Goal: Register for event/course

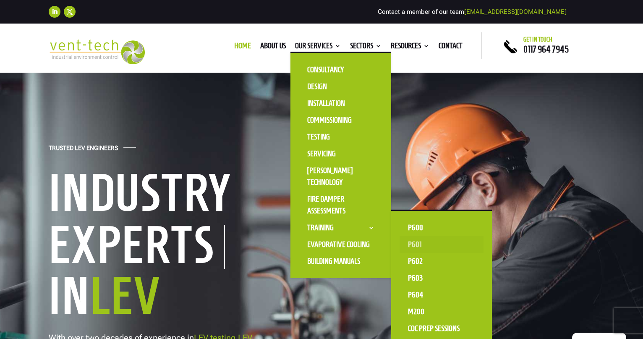
click at [419, 242] on link "P601" at bounding box center [441, 244] width 84 height 17
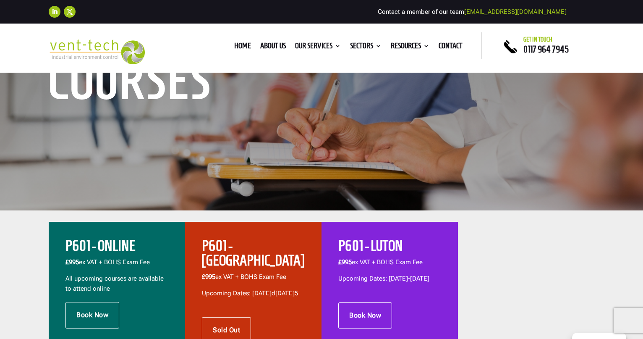
scroll to position [165, 0]
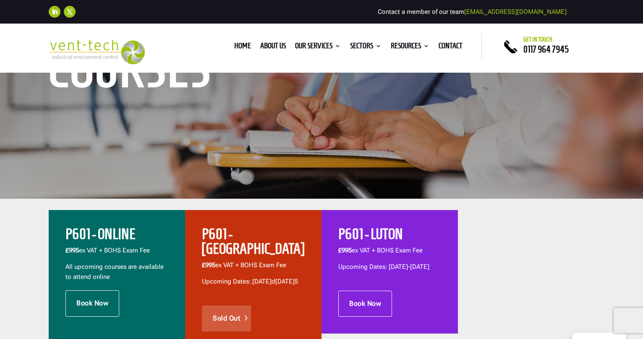
click at [235, 309] on link "Sold Out" at bounding box center [226, 318] width 49 height 26
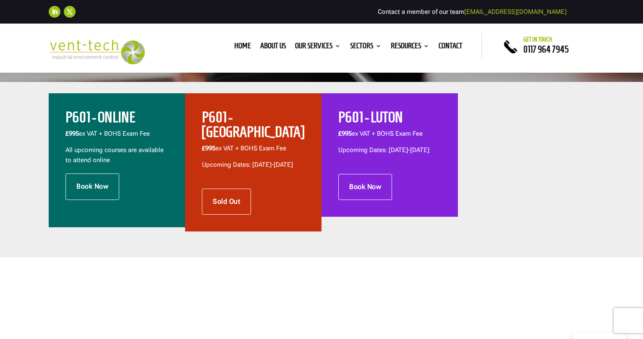
scroll to position [278, 0]
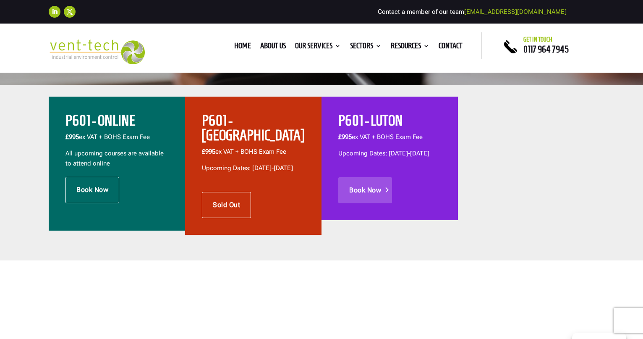
click at [361, 196] on link "Book Now" at bounding box center [365, 190] width 54 height 26
